Goal: Information Seeking & Learning: Learn about a topic

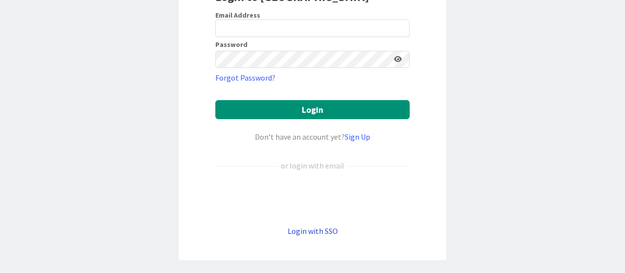
click at [305, 229] on link "Login with SSO" at bounding box center [313, 231] width 50 height 10
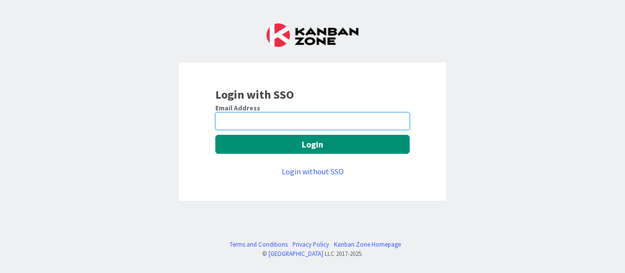
click at [264, 121] on input "email" at bounding box center [312, 121] width 194 height 18
type input "[EMAIL_ADDRESS][DOMAIN_NAME]"
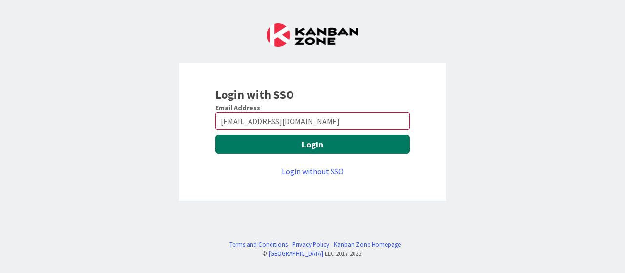
click at [253, 142] on button "Login" at bounding box center [312, 144] width 194 height 19
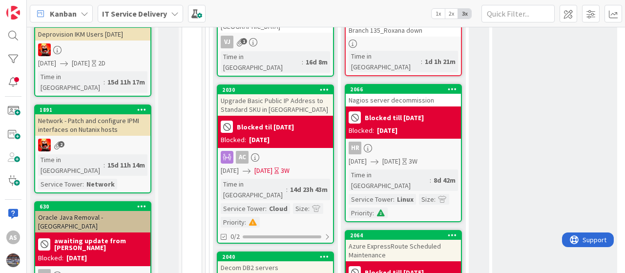
scroll to position [391, 0]
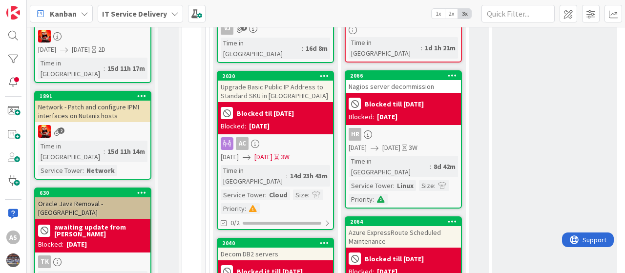
click at [401, 226] on div "Azure ExpressRoute Scheduled Maintenance" at bounding box center [403, 236] width 115 height 21
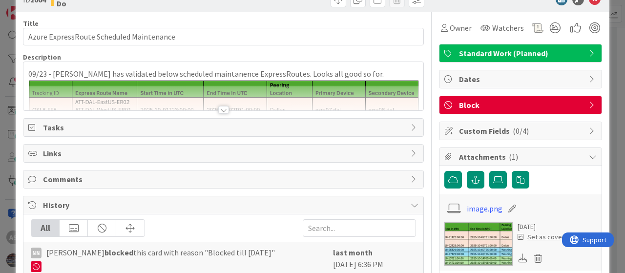
scroll to position [49, 0]
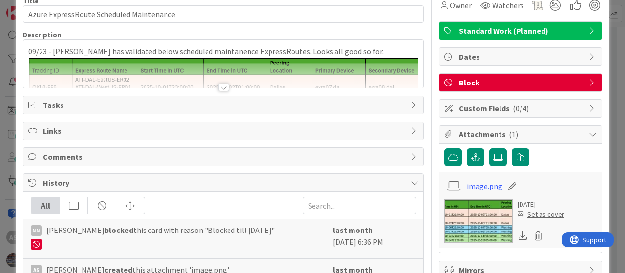
click at [156, 67] on div at bounding box center [223, 75] width 400 height 25
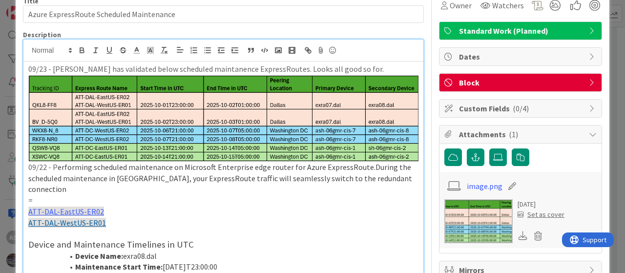
drag, startPoint x: 168, startPoint y: 102, endPoint x: 192, endPoint y: 102, distance: 23.5
click at [192, 102] on img at bounding box center [223, 118] width 390 height 87
click at [176, 101] on img at bounding box center [223, 118] width 390 height 87
drag, startPoint x: 196, startPoint y: 181, endPoint x: 196, endPoint y: 187, distance: 6.4
click at [196, 182] on div "09/23 - [PERSON_NAME] has validated below scheduled maintanence ExpressRoutes. …" at bounding box center [223, 200] width 400 height 276
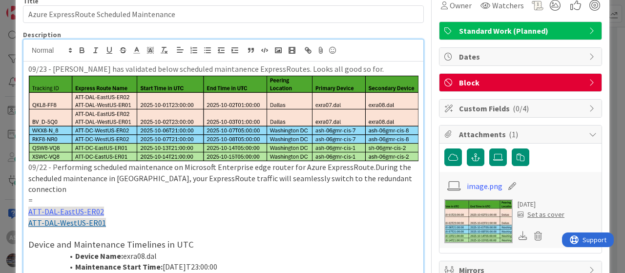
drag, startPoint x: 138, startPoint y: 103, endPoint x: 201, endPoint y: 102, distance: 63.0
click at [201, 102] on img at bounding box center [223, 118] width 390 height 87
click at [198, 104] on img at bounding box center [223, 118] width 390 height 87
click at [190, 105] on img at bounding box center [223, 118] width 390 height 87
click at [313, 71] on p "09/23 - [PERSON_NAME] has validated below scheduled maintanence ExpressRoutes. …" at bounding box center [223, 69] width 390 height 11
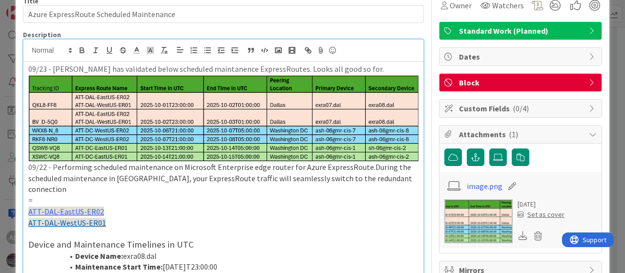
click at [353, 31] on div "Description" at bounding box center [223, 34] width 401 height 9
click at [125, 217] on p "ATT-DAL-WestUS-ER01" at bounding box center [223, 222] width 390 height 11
drag, startPoint x: 132, startPoint y: 210, endPoint x: 19, endPoint y: 202, distance: 113.6
click at [125, 206] on p "ATT-DAL-EastUS-ER02" at bounding box center [223, 211] width 390 height 11
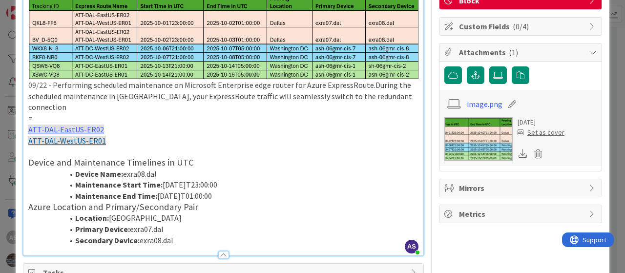
scroll to position [147, 0]
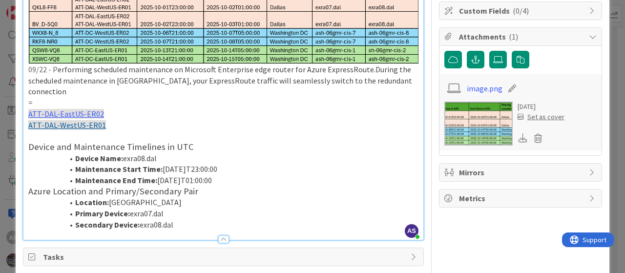
drag, startPoint x: 192, startPoint y: 211, endPoint x: 16, endPoint y: 99, distance: 208.0
click at [16, 99] on div "ID 2064 IT Service Delivery Do Title 40 / 128 Azure ExpressRoute Scheduled Main…" at bounding box center [313, 244] width 594 height 754
click at [169, 130] on p at bounding box center [223, 135] width 390 height 11
drag, startPoint x: 42, startPoint y: 89, endPoint x: 264, endPoint y: 193, distance: 245.4
click at [198, 218] on div "Description AS [PERSON_NAME] joined 5 m ago 09/23 - [PERSON_NAME] has validated…" at bounding box center [223, 87] width 401 height 308
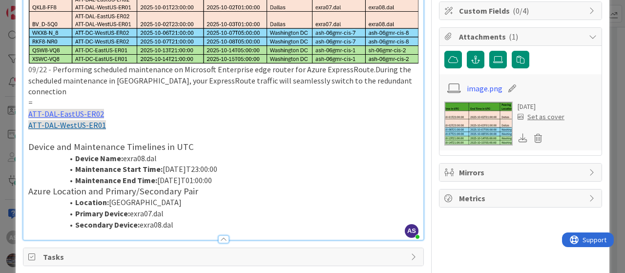
click at [264, 197] on li "Location: [GEOGRAPHIC_DATA]" at bounding box center [229, 202] width 379 height 11
click at [186, 219] on li "Secondary Device: exra08.dal" at bounding box center [229, 224] width 379 height 11
click at [183, 219] on li "Secondary Device: exra08.dal" at bounding box center [229, 224] width 379 height 11
drag, startPoint x: 192, startPoint y: 213, endPoint x: 15, endPoint y: 103, distance: 208.4
click at [16, 103] on div "ID 2064 IT Service Delivery Do Title 40 / 128 Azure ExpressRoute Scheduled Main…" at bounding box center [313, 244] width 594 height 754
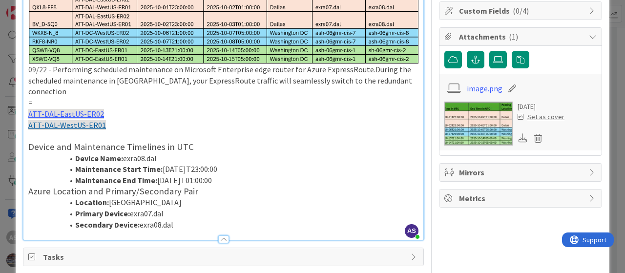
click at [281, 164] on li "Maintenance Start Time: [DATE]T23:00:00" at bounding box center [229, 169] width 379 height 11
drag, startPoint x: 194, startPoint y: 214, endPoint x: 20, endPoint y: 149, distance: 186.7
click at [20, 149] on div "ID 2064 IT Service Delivery Do Title 40 / 128 Azure ExpressRoute Scheduled Main…" at bounding box center [313, 244] width 594 height 754
drag, startPoint x: 12, startPoint y: 138, endPoint x: 39, endPoint y: 113, distance: 36.3
click at [34, 112] on div "ID 2064 IT Service Delivery Do Title 40 / 128 Azure ExpressRoute Scheduled Main…" at bounding box center [313, 244] width 594 height 754
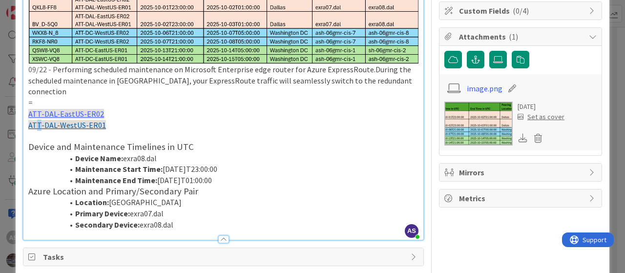
click at [39, 120] on link "ATT-DAL-WestUS-ER01" at bounding box center [67, 125] width 78 height 10
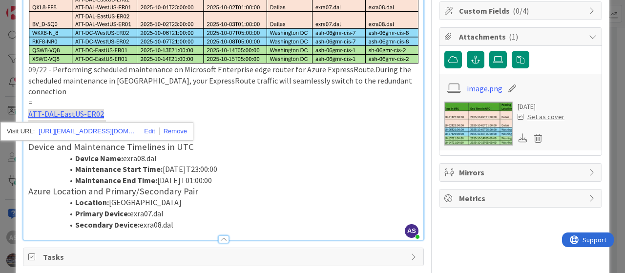
click at [218, 208] on li "Primary Device: exra07.dal" at bounding box center [229, 213] width 379 height 11
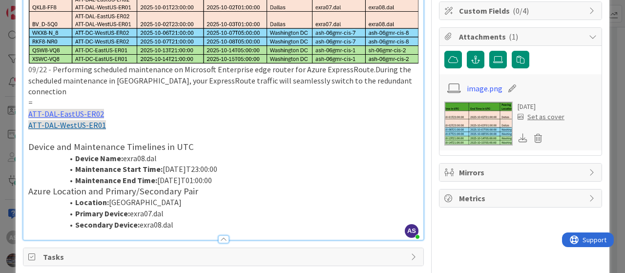
drag, startPoint x: 194, startPoint y: 213, endPoint x: 27, endPoint y: 128, distance: 187.2
click at [27, 128] on div "09/23 - [PERSON_NAME] has validated below scheduled maintanence ExpressRoutes. …" at bounding box center [223, 102] width 400 height 276
click at [194, 219] on li "Secondary Device: exra08.dal" at bounding box center [229, 224] width 379 height 11
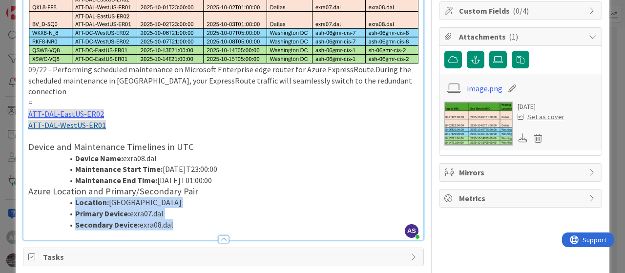
drag, startPoint x: 186, startPoint y: 216, endPoint x: 66, endPoint y: 152, distance: 136.2
click at [66, 152] on div "Description AS [PERSON_NAME] joined 6 m ago 09/23 - [PERSON_NAME] has validated…" at bounding box center [223, 87] width 401 height 308
drag, startPoint x: 27, startPoint y: 132, endPoint x: 209, endPoint y: 205, distance: 196.0
click at [194, 207] on div "09/23 - [PERSON_NAME] has validated below scheduled maintanence ExpressRoutes. …" at bounding box center [223, 102] width 400 height 276
click at [241, 219] on li "Secondary Device: exra08.dal" at bounding box center [229, 224] width 379 height 11
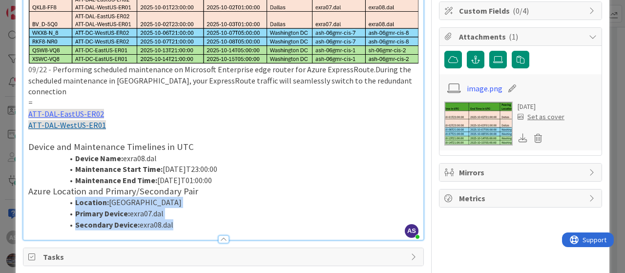
drag, startPoint x: 176, startPoint y: 211, endPoint x: 23, endPoint y: 135, distance: 170.0
click at [23, 135] on div "09/23 - [PERSON_NAME] has validated below scheduled maintanence ExpressRoutes. …" at bounding box center [223, 102] width 400 height 276
